Goal: Book appointment/travel/reservation

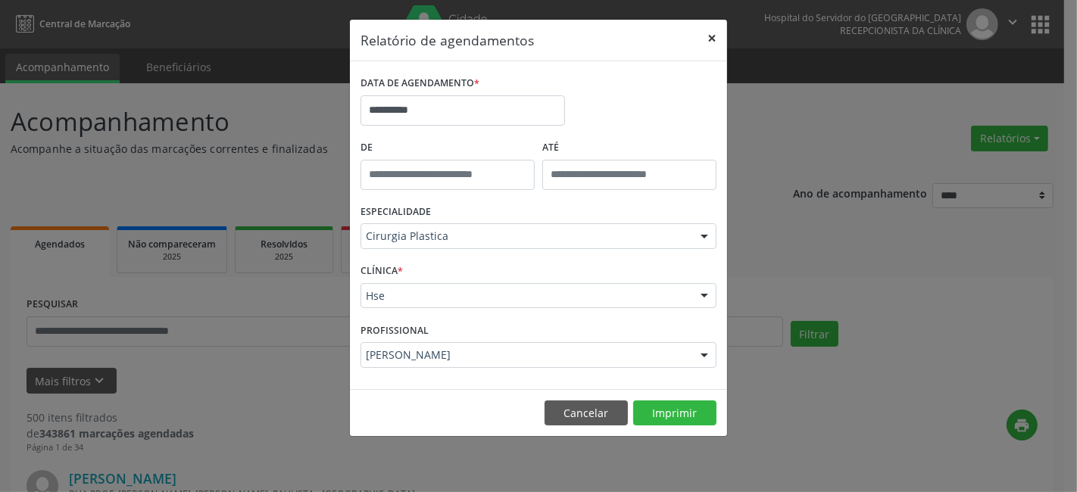
drag, startPoint x: 0, startPoint y: 442, endPoint x: 710, endPoint y: 36, distance: 818.0
click at [710, 36] on button "×" at bounding box center [712, 38] width 30 height 37
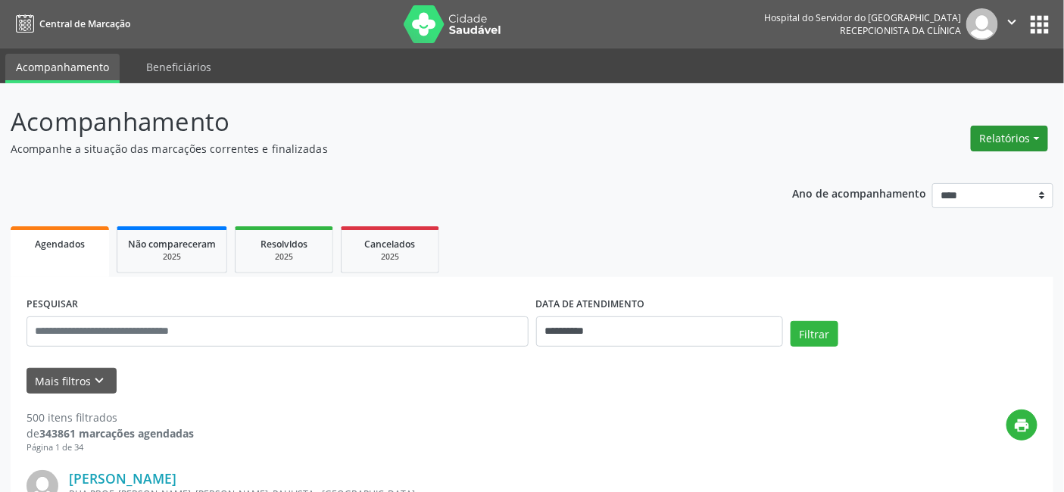
click at [1008, 130] on button "Relatórios" at bounding box center [1009, 139] width 77 height 26
click at [981, 162] on link "Agendamentos" at bounding box center [966, 170] width 163 height 21
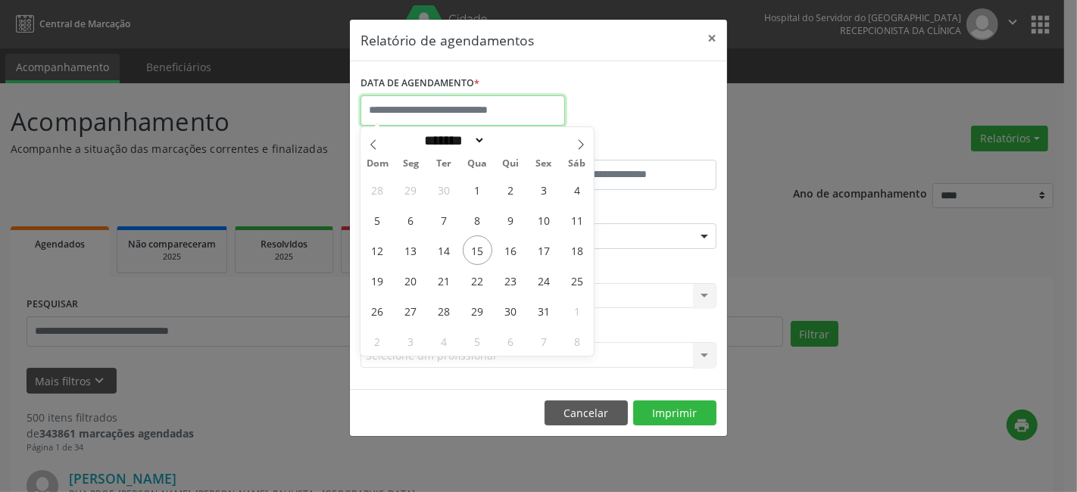
click at [406, 102] on input "text" at bounding box center [462, 110] width 204 height 30
click at [475, 247] on span "15" at bounding box center [478, 250] width 30 height 30
type input "**********"
click at [475, 247] on span "15" at bounding box center [478, 250] width 30 height 30
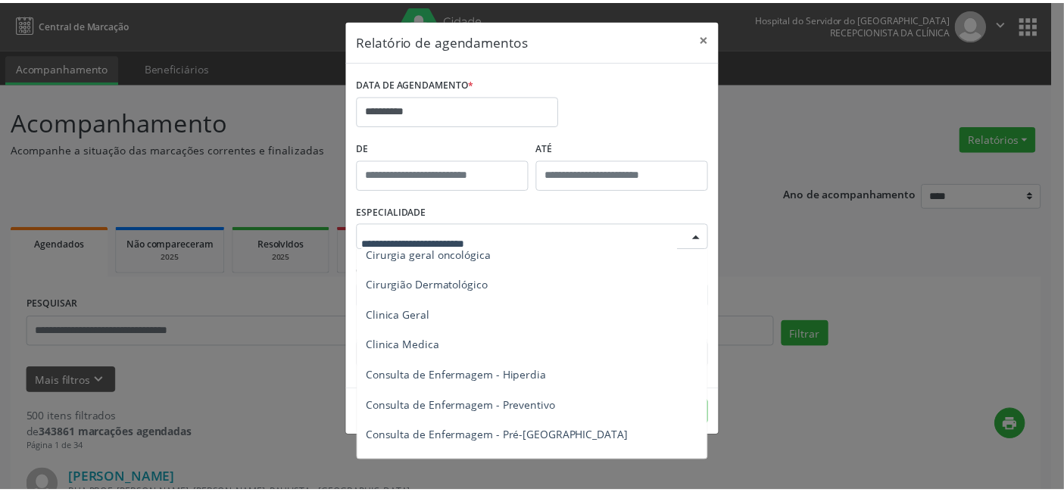
scroll to position [504, 0]
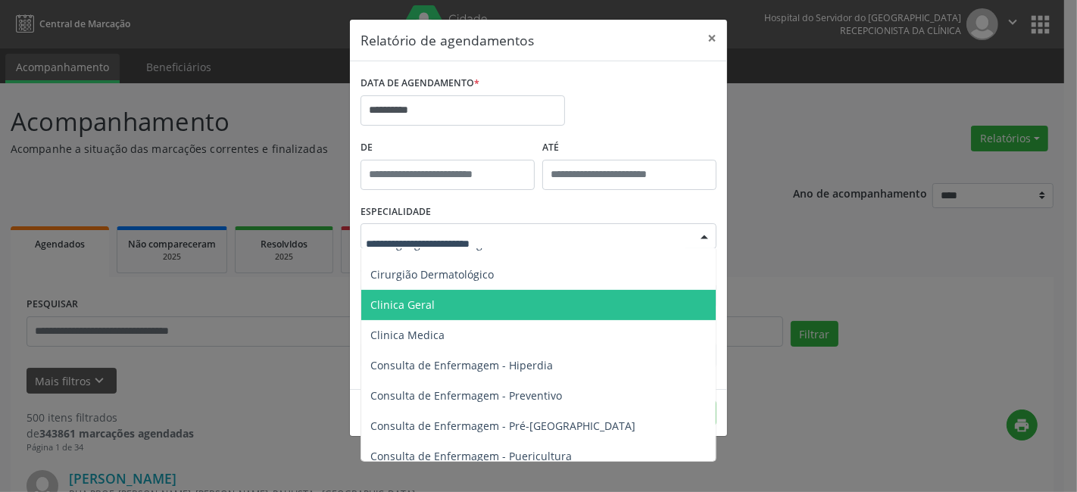
click at [436, 301] on span "Clinica Geral" at bounding box center [539, 305] width 357 height 30
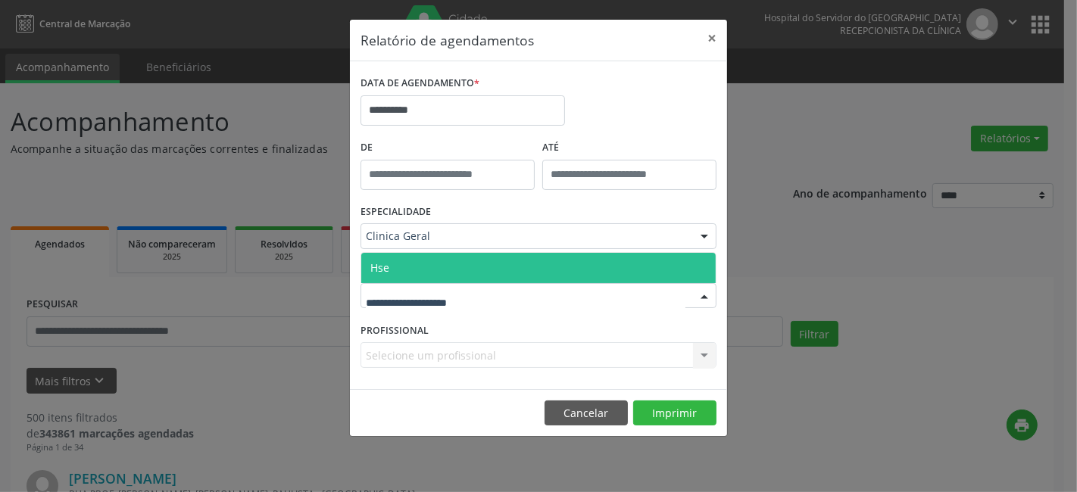
click at [429, 268] on span "Hse" at bounding box center [538, 268] width 354 height 30
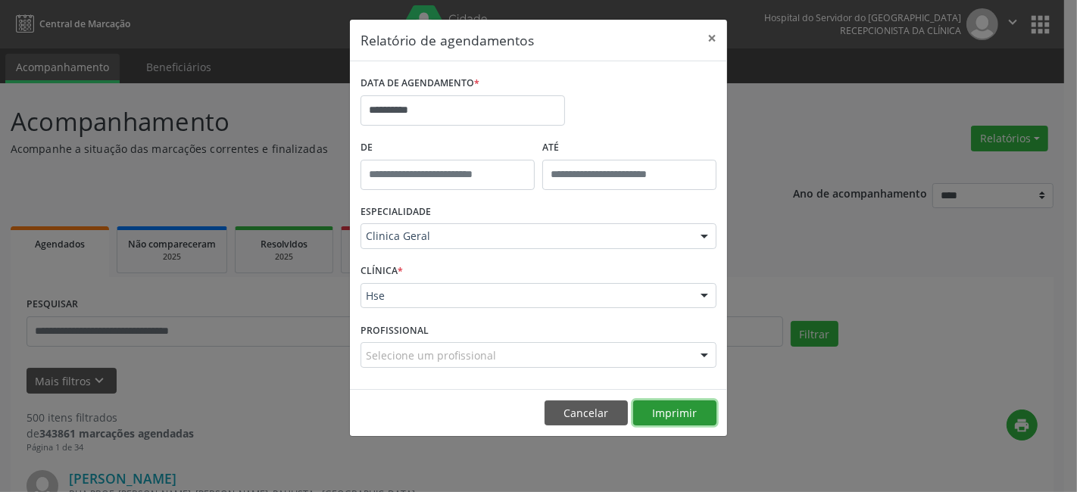
click at [660, 401] on button "Imprimir" at bounding box center [674, 414] width 83 height 26
drag, startPoint x: 0, startPoint y: 366, endPoint x: 709, endPoint y: 36, distance: 781.5
click at [709, 36] on button "×" at bounding box center [712, 38] width 30 height 37
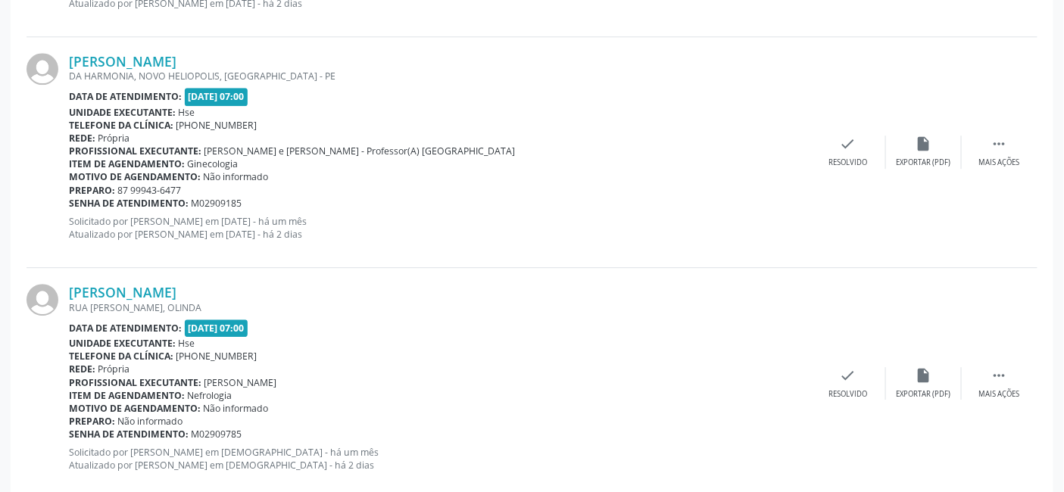
scroll to position [1355, 0]
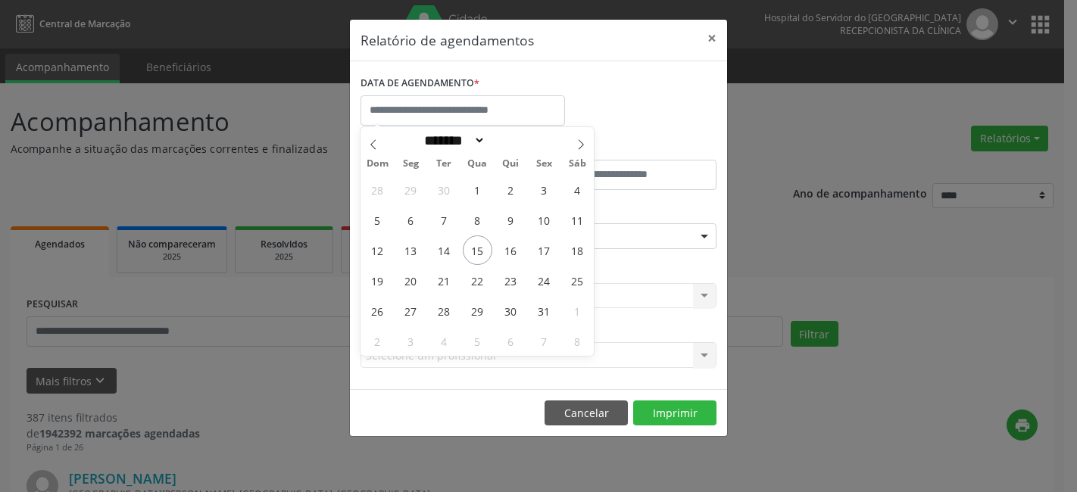
select select "*"
click at [475, 245] on span "15" at bounding box center [478, 250] width 30 height 30
type input "**********"
click at [475, 245] on span "15" at bounding box center [478, 250] width 30 height 30
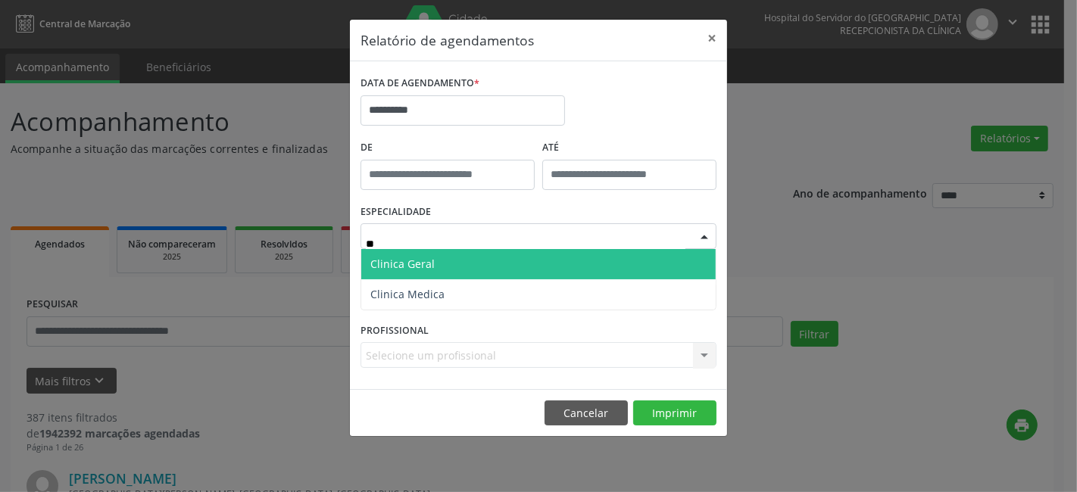
type input "*"
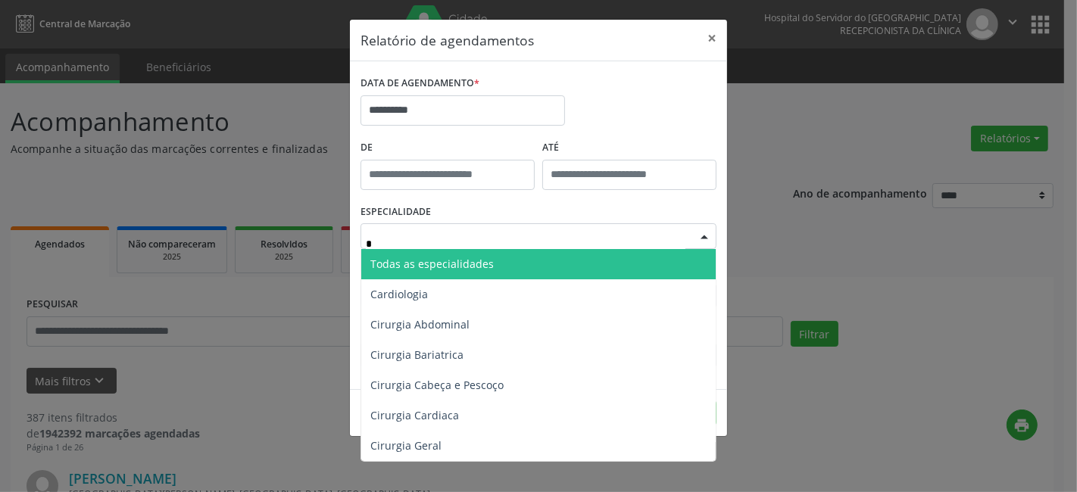
type input "**"
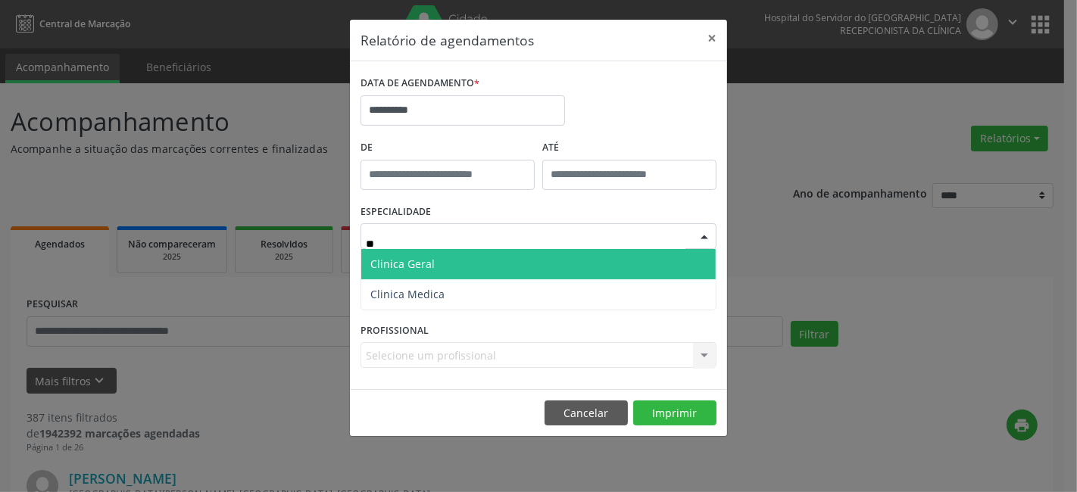
click at [456, 256] on span "Clinica Geral" at bounding box center [538, 264] width 354 height 30
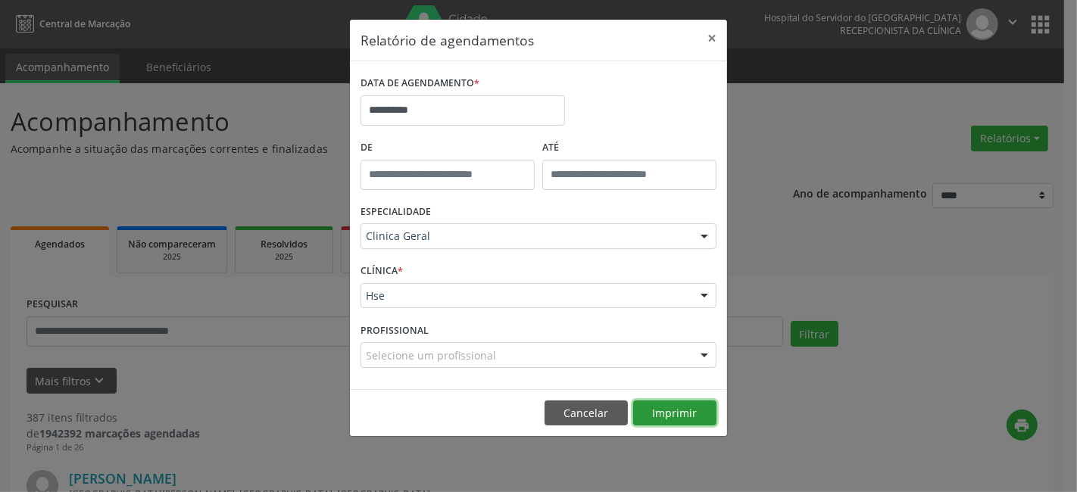
click at [642, 412] on button "Imprimir" at bounding box center [674, 414] width 83 height 26
